Goal: Find specific page/section

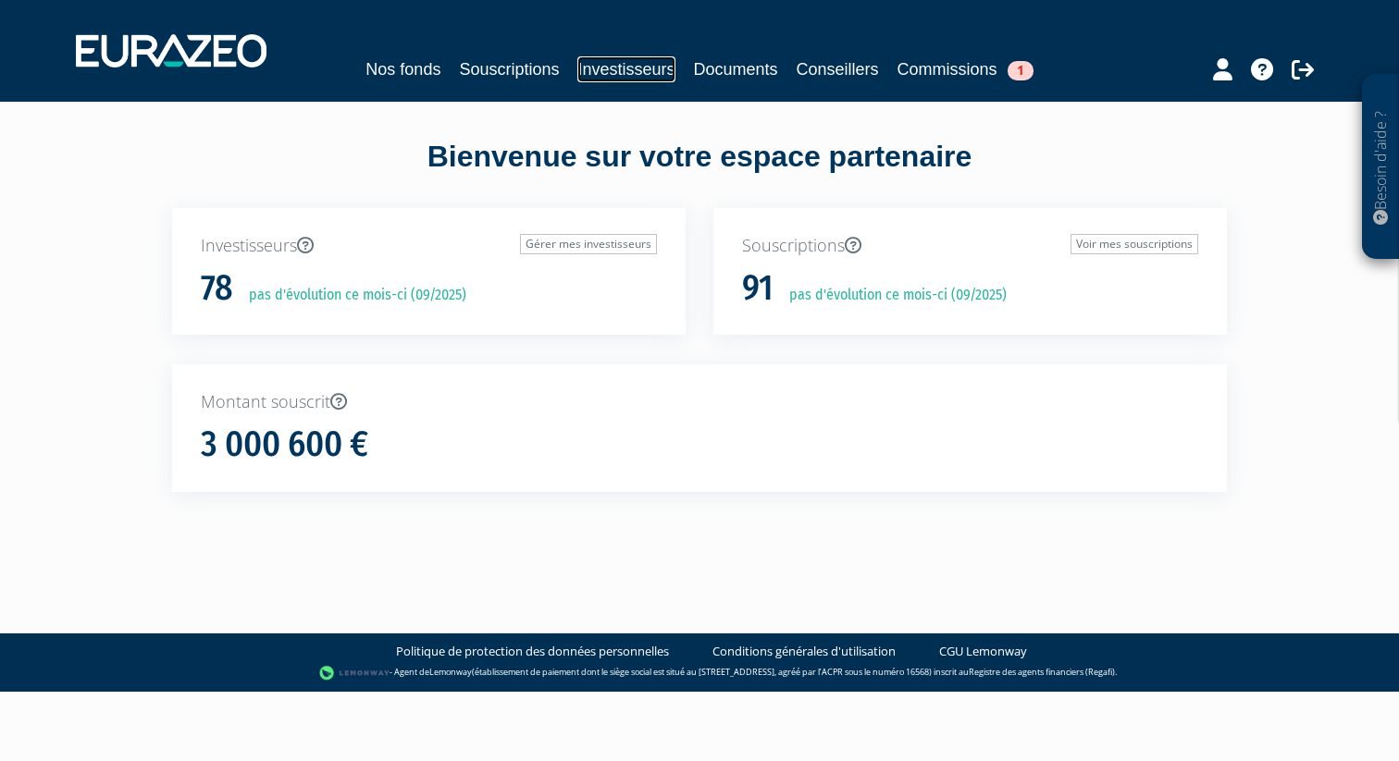
click at [639, 74] on link "Investisseurs" at bounding box center [625, 69] width 97 height 26
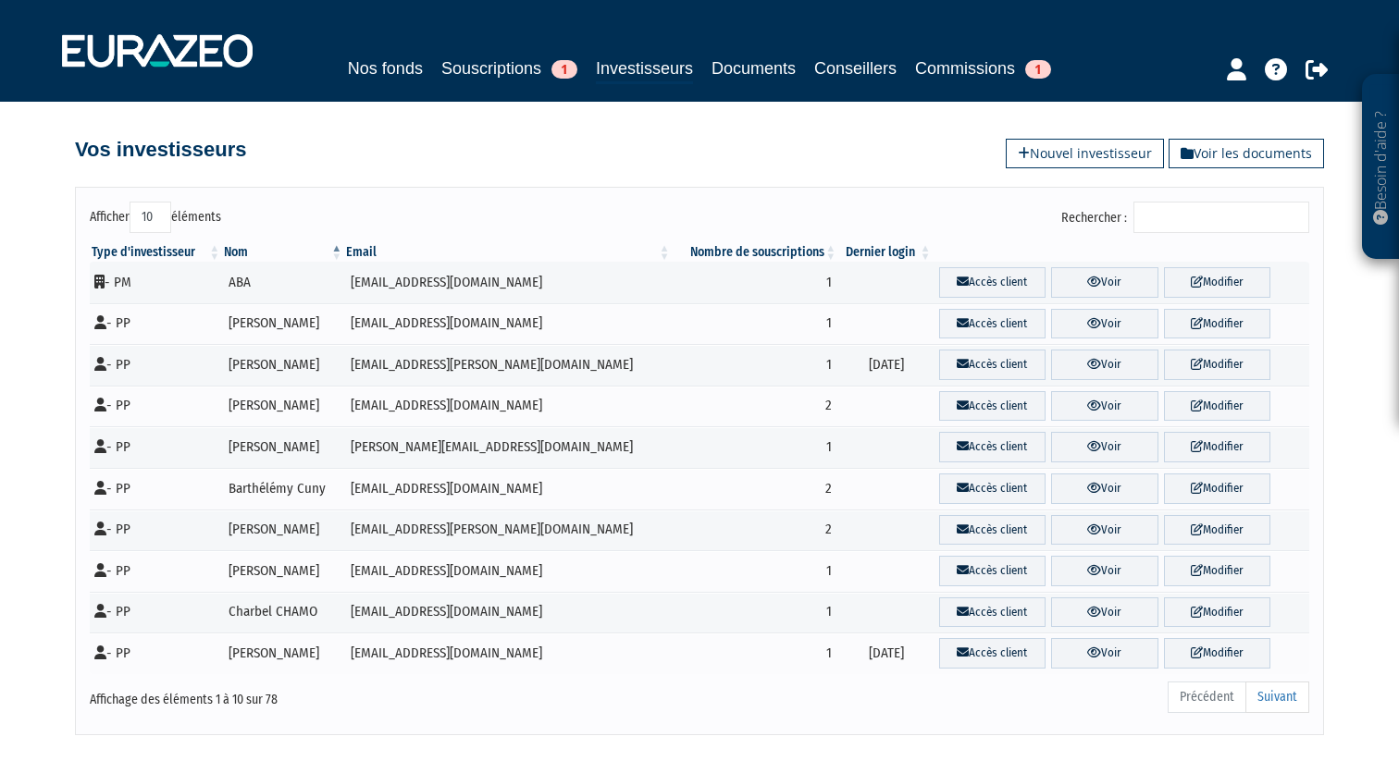
click at [1197, 223] on input "Rechercher :" at bounding box center [1221, 217] width 176 height 31
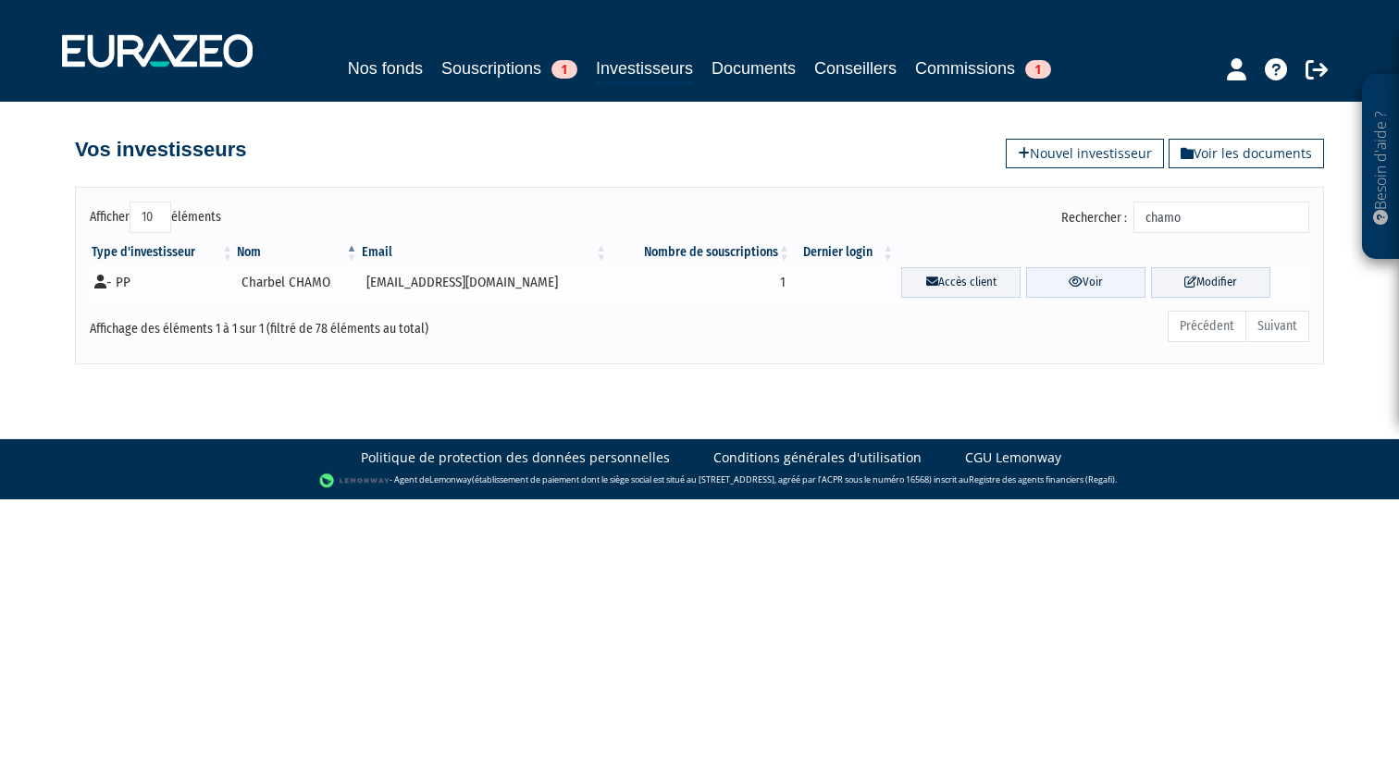
type input "chamo"
click at [1083, 276] on link "Voir" at bounding box center [1085, 282] width 119 height 31
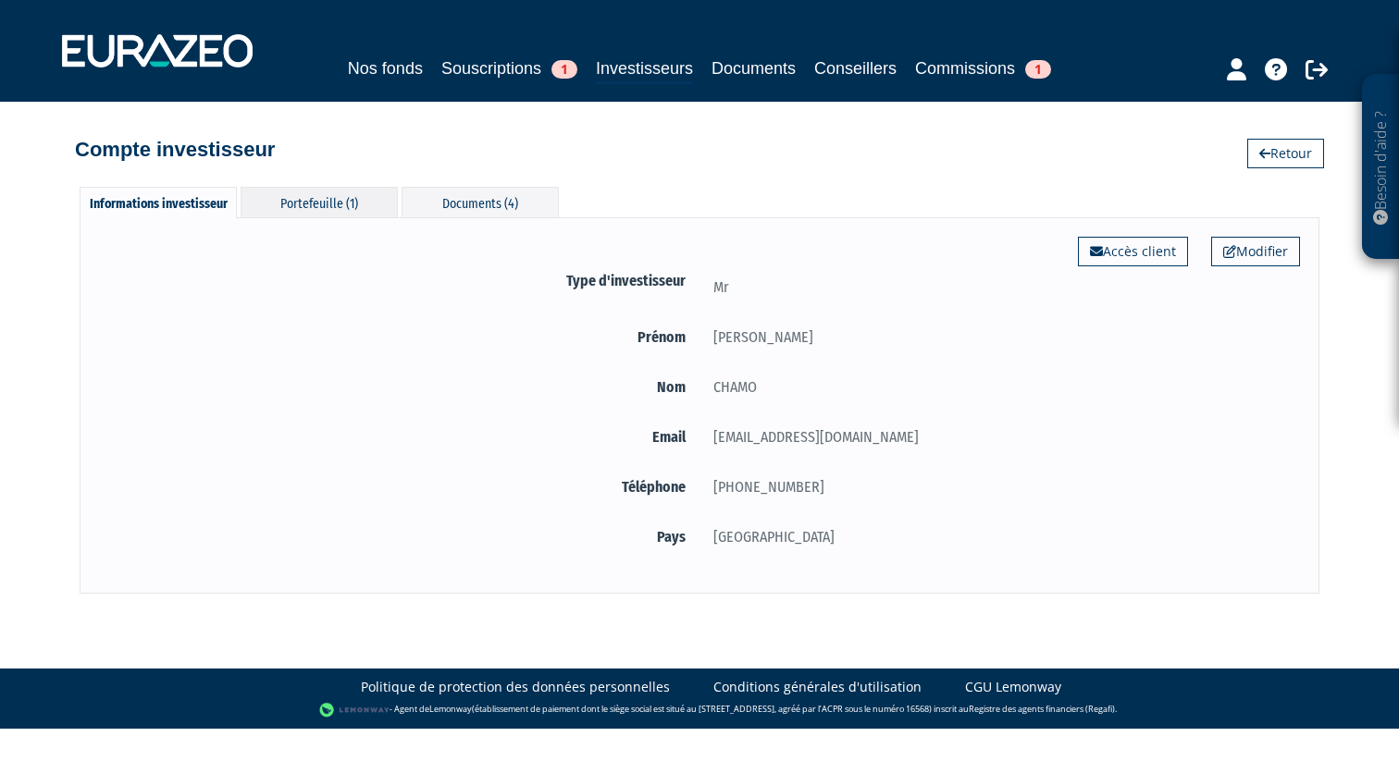
click at [326, 202] on div "Portefeuille (1)" at bounding box center [318, 202] width 157 height 31
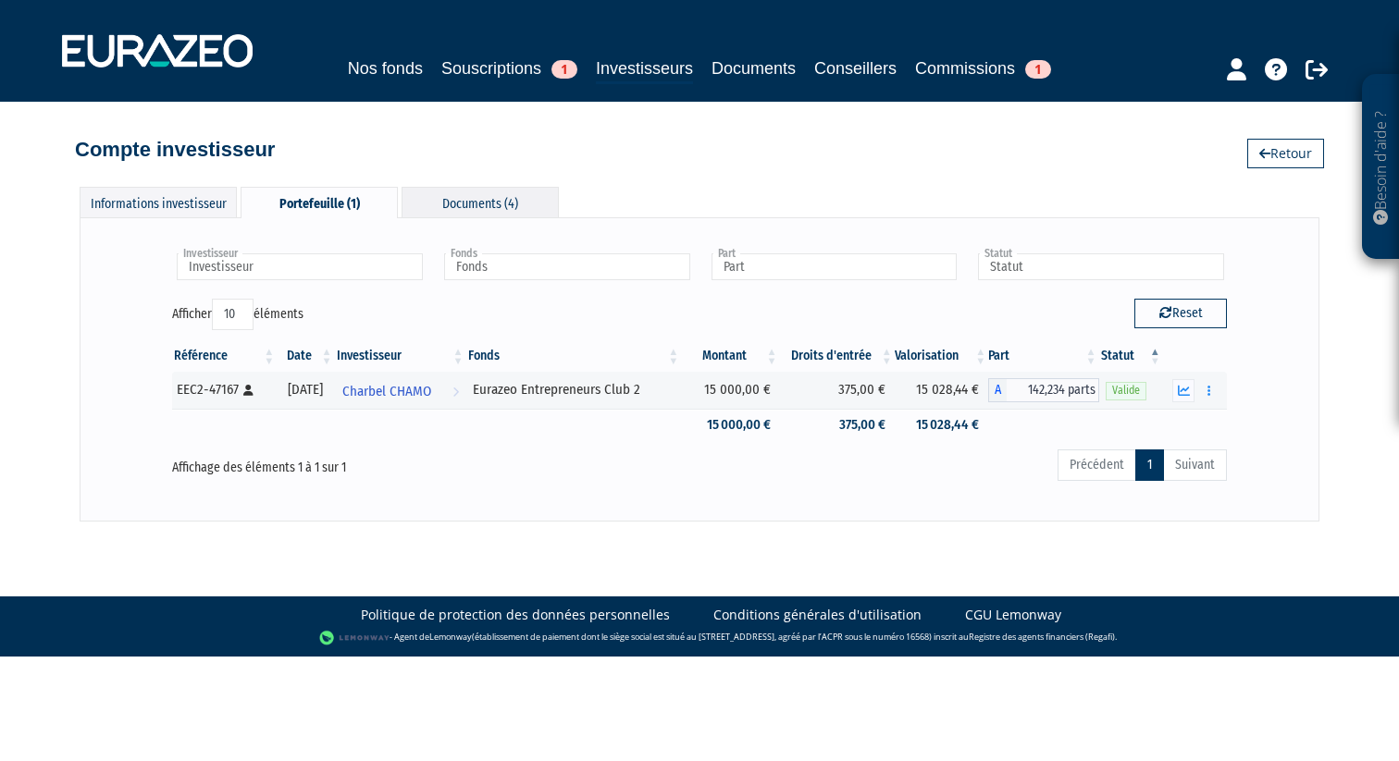
click at [475, 202] on div "Documents (4)" at bounding box center [479, 202] width 157 height 31
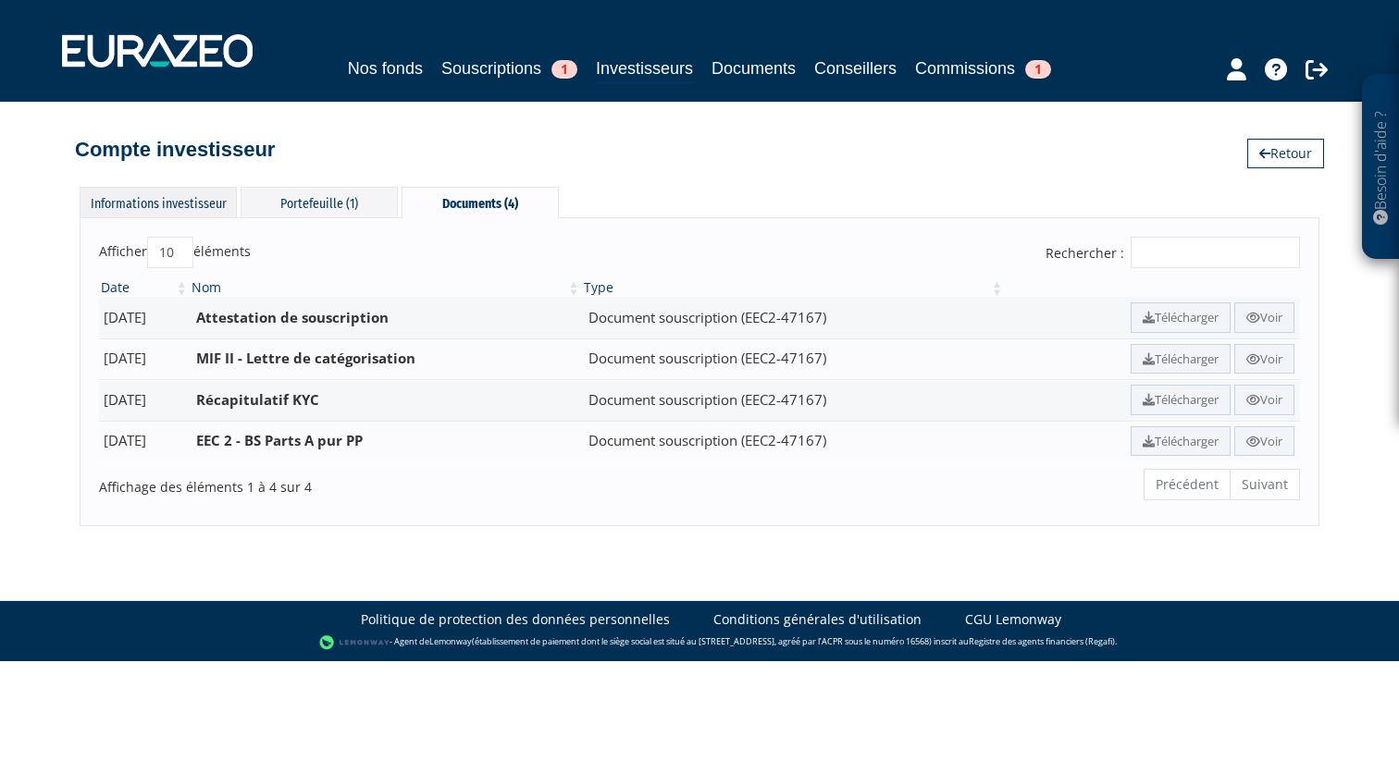
click at [193, 194] on div "Informations investisseur" at bounding box center [158, 202] width 157 height 31
